Goal: Subscribe to service/newsletter

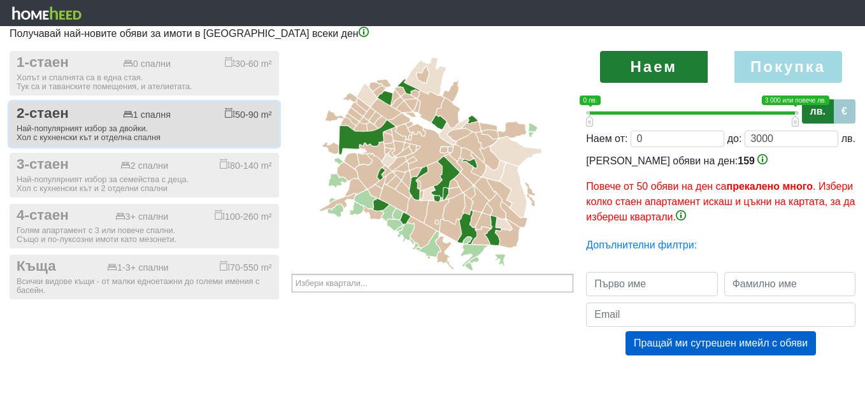
click at [184, 120] on div "2-стаен 1 спалня 50-90 m²" at bounding box center [144, 113] width 255 height 17
click at [38, 111] on span "2-стаен" at bounding box center [43, 113] width 52 height 17
click at [230, 127] on div "Най-популярният избор за двойки. Хол с кухненски кът и отделна спалня" at bounding box center [144, 133] width 255 height 18
checkbox input "true"
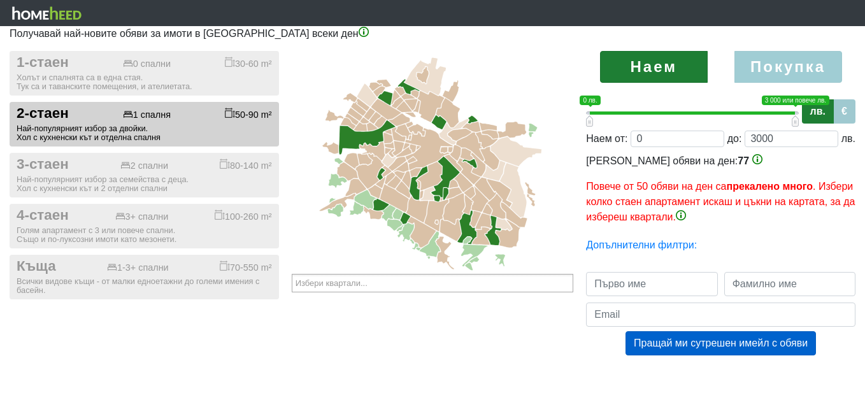
click at [788, 67] on label "Покупка" at bounding box center [788, 67] width 108 height 32
radio input "true"
type input "0;2000000"
type input "2000000"
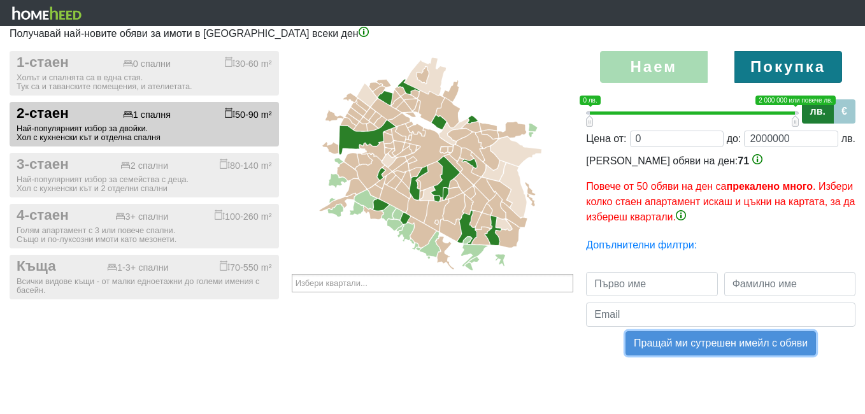
click at [665, 344] on button "Пращай ми сутрешен имейл с обяви" at bounding box center [720, 343] width 190 height 24
